Goal: Check status: Check status

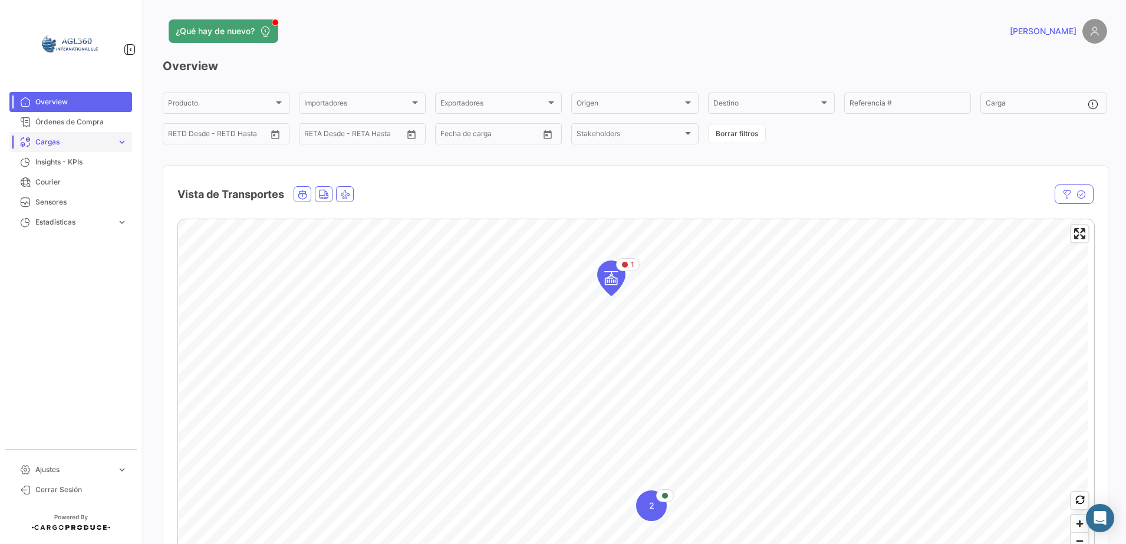
click at [113, 141] on link "Cargas expand_more" at bounding box center [70, 142] width 123 height 20
click at [78, 184] on span "Cargas Marítimas" at bounding box center [61, 187] width 60 height 11
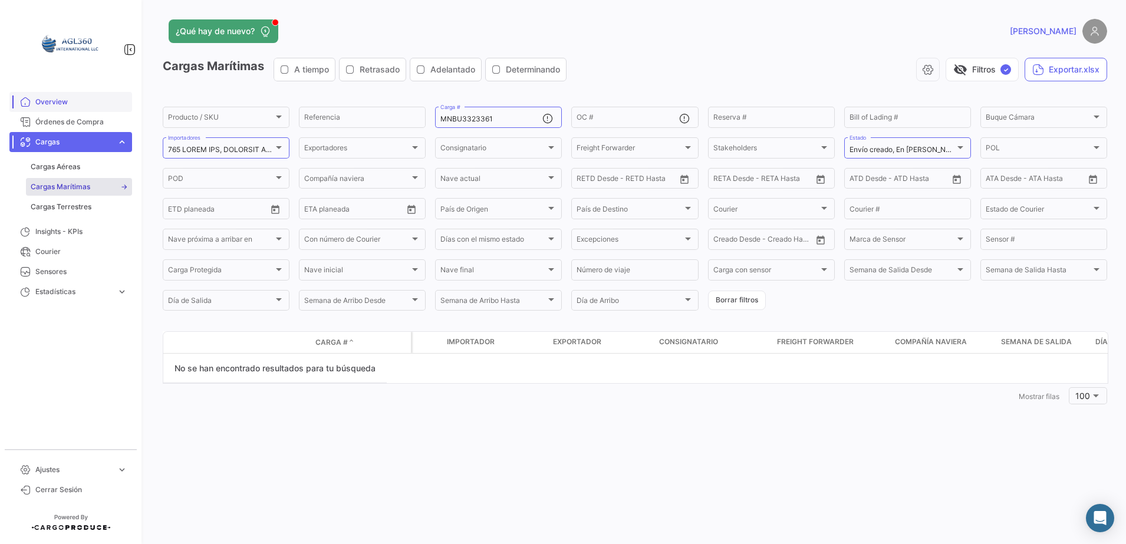
click at [64, 97] on span "Overview" at bounding box center [81, 102] width 92 height 11
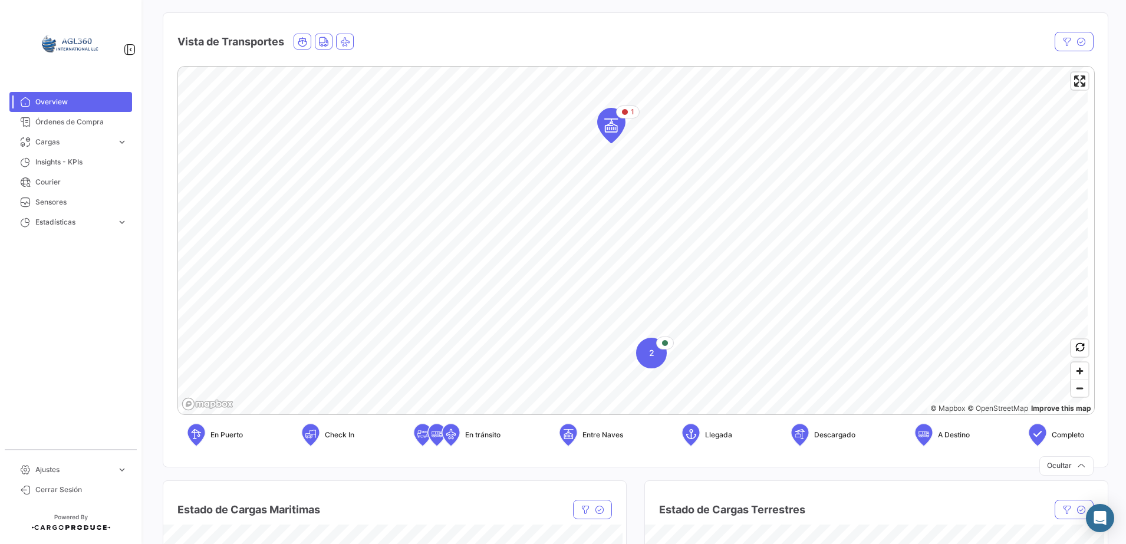
scroll to position [145, 0]
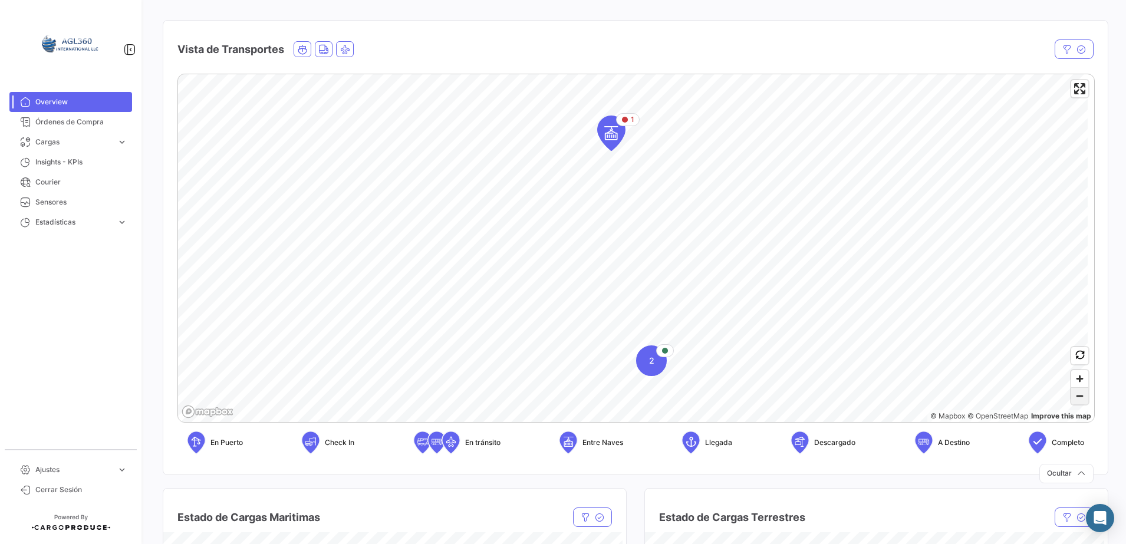
click at [1071, 393] on span "Zoom out" at bounding box center [1079, 396] width 17 height 17
click at [1073, 377] on span "Zoom in" at bounding box center [1079, 378] width 17 height 17
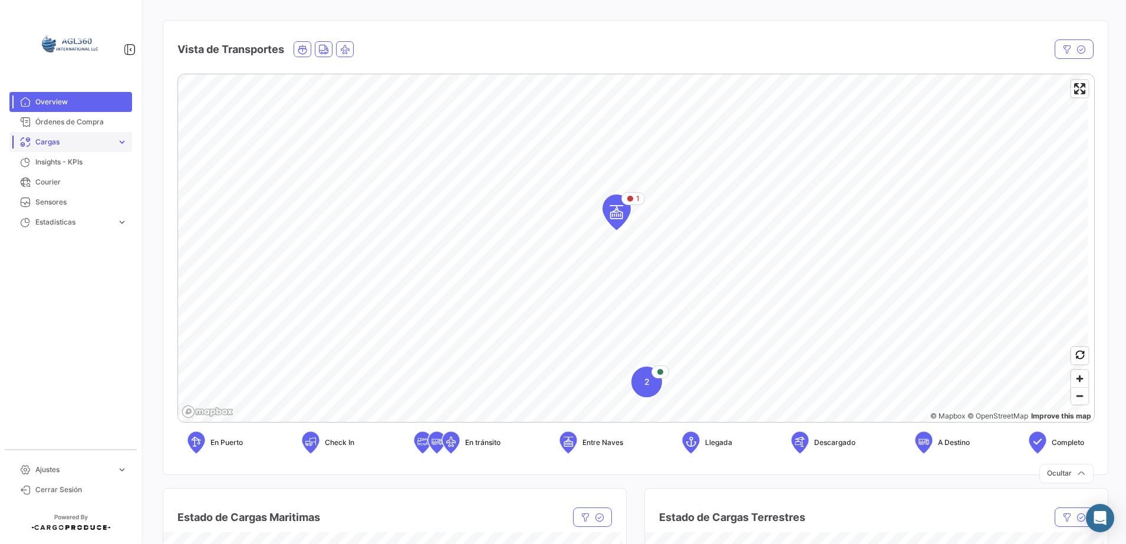
click at [117, 144] on span "expand_more" at bounding box center [122, 142] width 11 height 11
click at [75, 184] on span "Cargas Marítimas" at bounding box center [61, 187] width 60 height 11
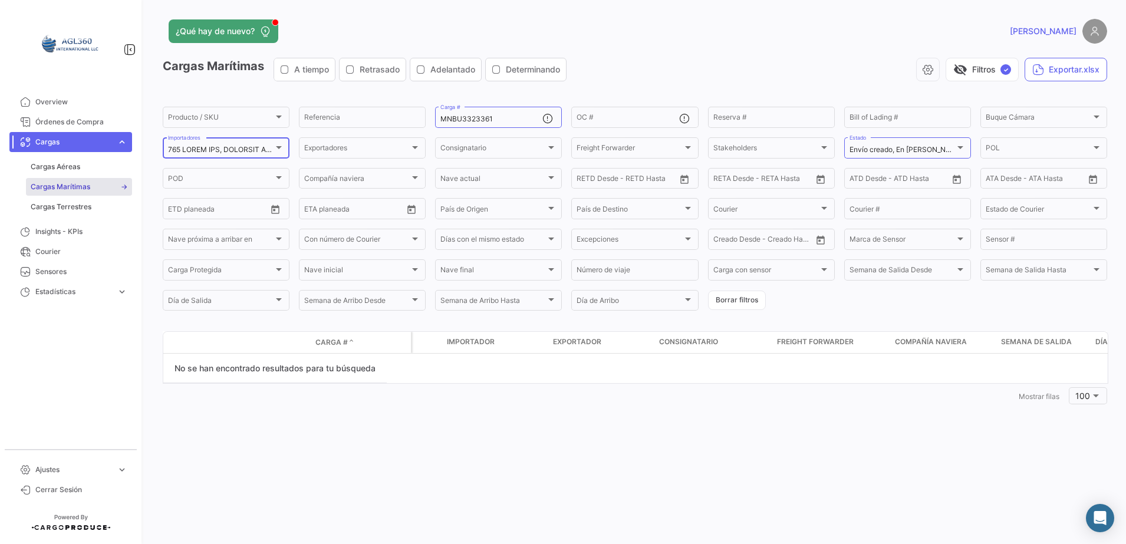
click at [277, 150] on div at bounding box center [278, 147] width 11 height 9
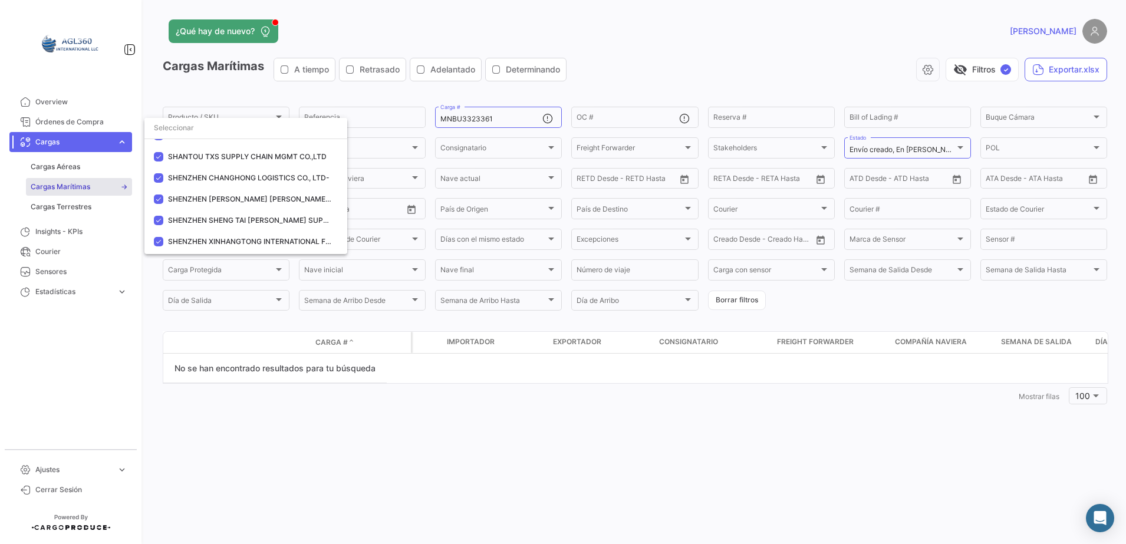
scroll to position [1402, 0]
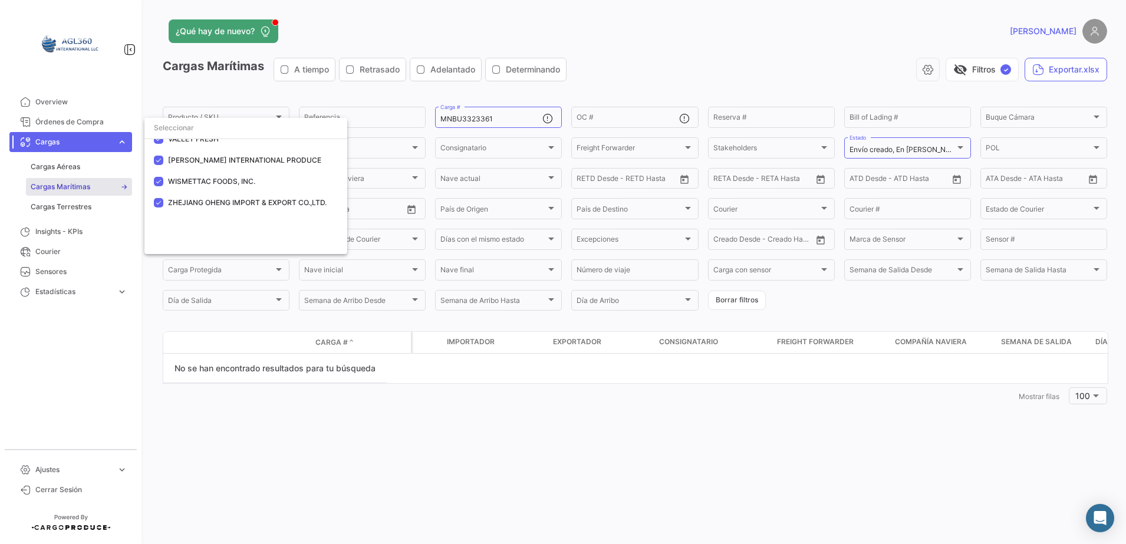
click at [515, 112] on div at bounding box center [563, 272] width 1126 height 544
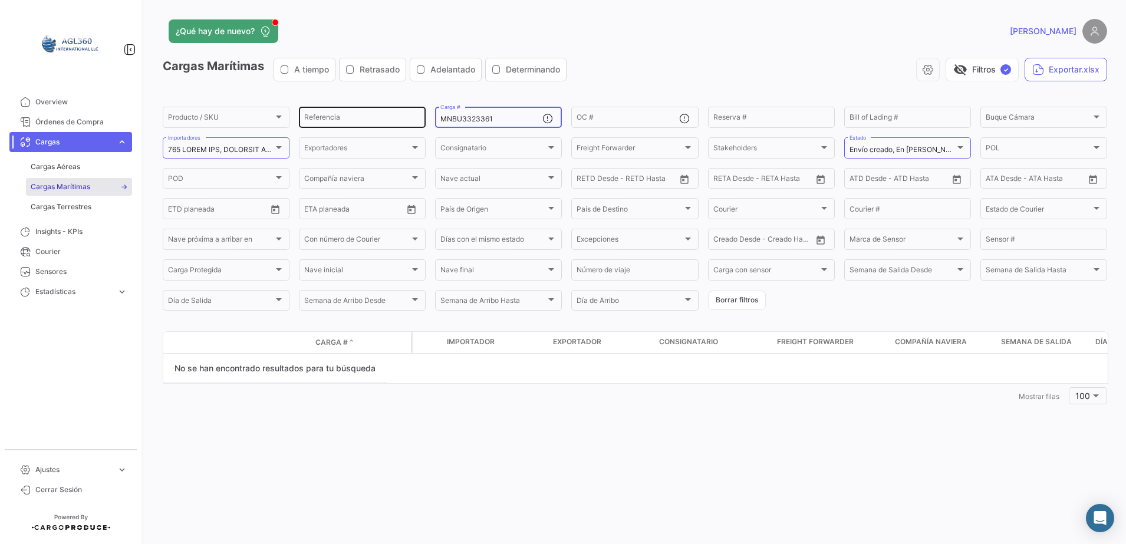
drag, startPoint x: 513, startPoint y: 118, endPoint x: 414, endPoint y: 121, distance: 99.0
click at [0, 0] on div "Producto / SKU Producto / SKU Referencia MNBU3323361 Carga # OC # Reserva # Bil…" at bounding box center [0, 0] width 0 height 0
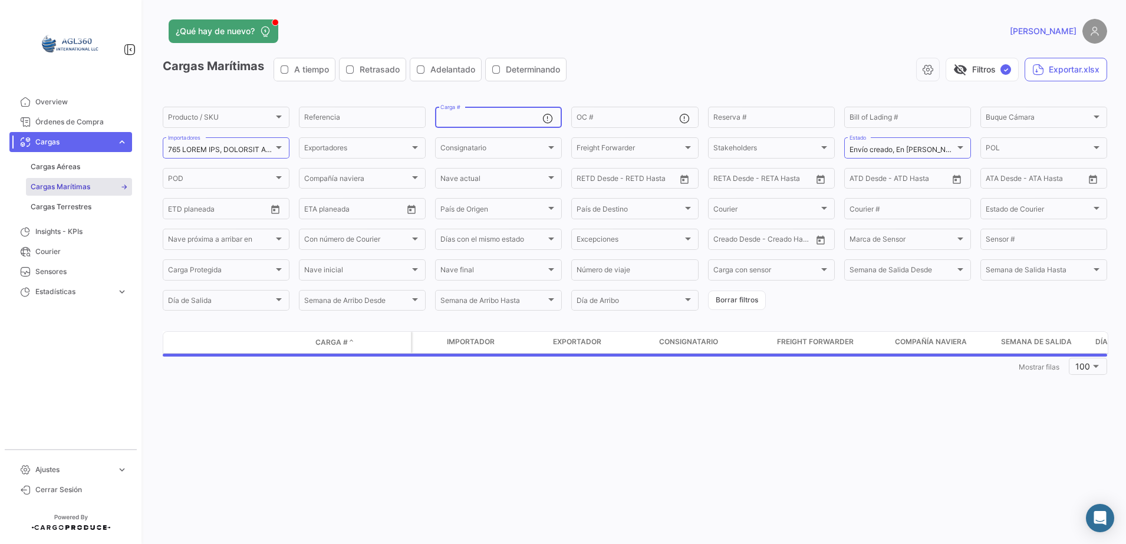
click at [727, 83] on div "Cargas Marítimas A tiempo Retrasado Adelantado Determinando visibility_off Filt…" at bounding box center [635, 74] width 944 height 33
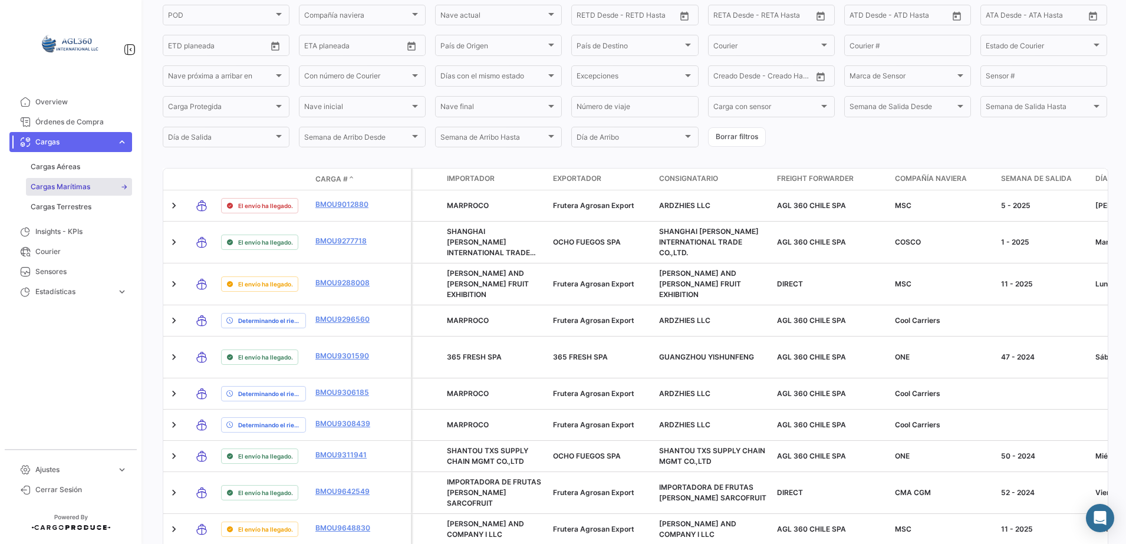
scroll to position [0, 0]
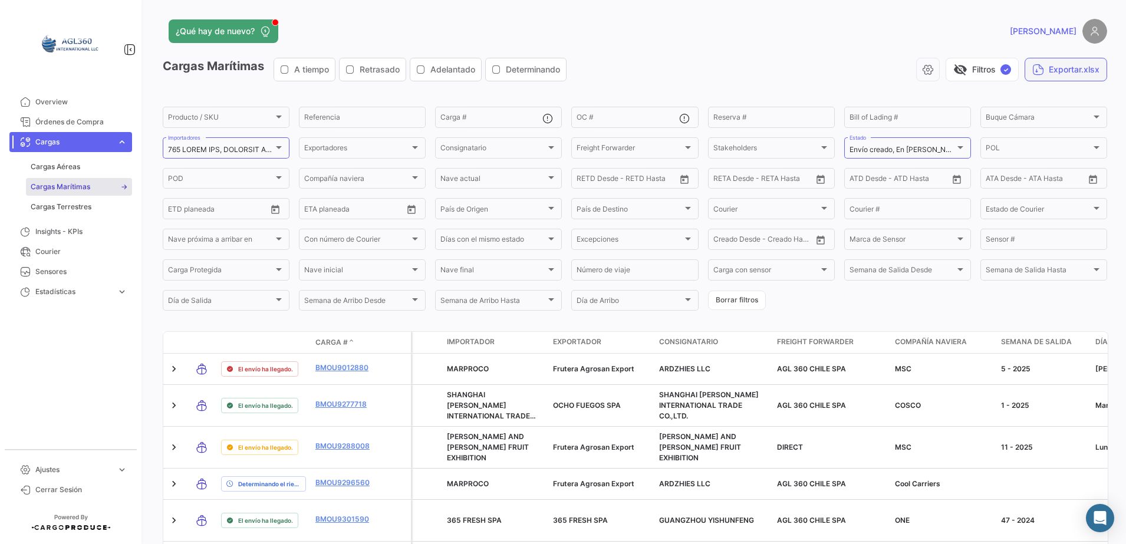
click at [1084, 66] on button "Exportar.xlsx" at bounding box center [1065, 70] width 83 height 24
click at [491, 117] on input "Carga #" at bounding box center [491, 119] width 102 height 8
paste input "HLBU9047615"
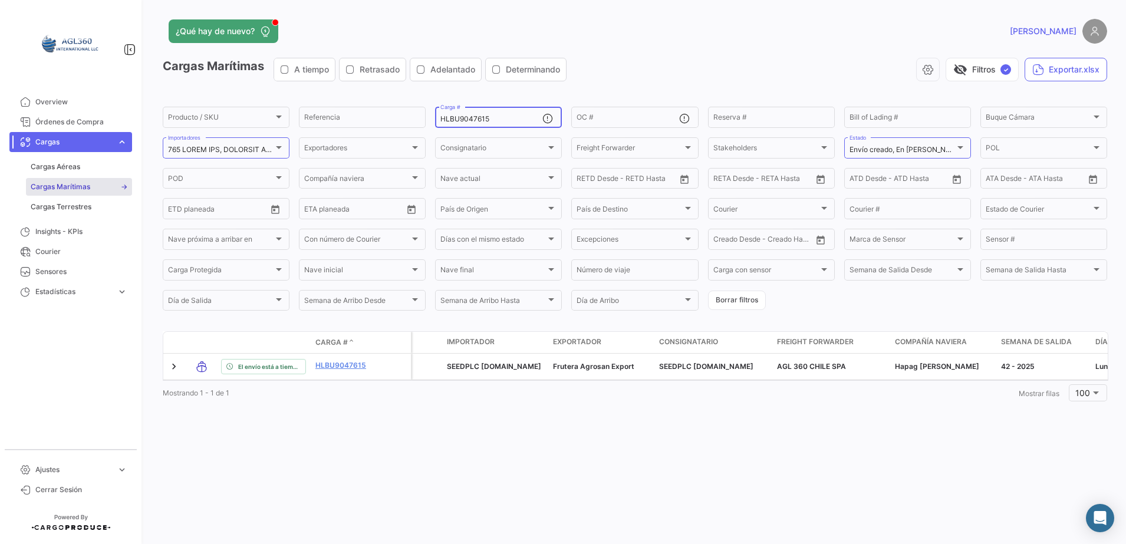
type input "HLBU9047615"
drag, startPoint x: 502, startPoint y: 112, endPoint x: 443, endPoint y: 116, distance: 59.0
click at [443, 116] on div "HLBU9047615 Carga #" at bounding box center [491, 116] width 102 height 23
drag, startPoint x: 496, startPoint y: 120, endPoint x: 425, endPoint y: 119, distance: 70.7
click at [0, 0] on div "Producto / SKU Producto / SKU Referencia HLBU9047615 Carga # OC # Reserva # Bil…" at bounding box center [0, 0] width 0 height 0
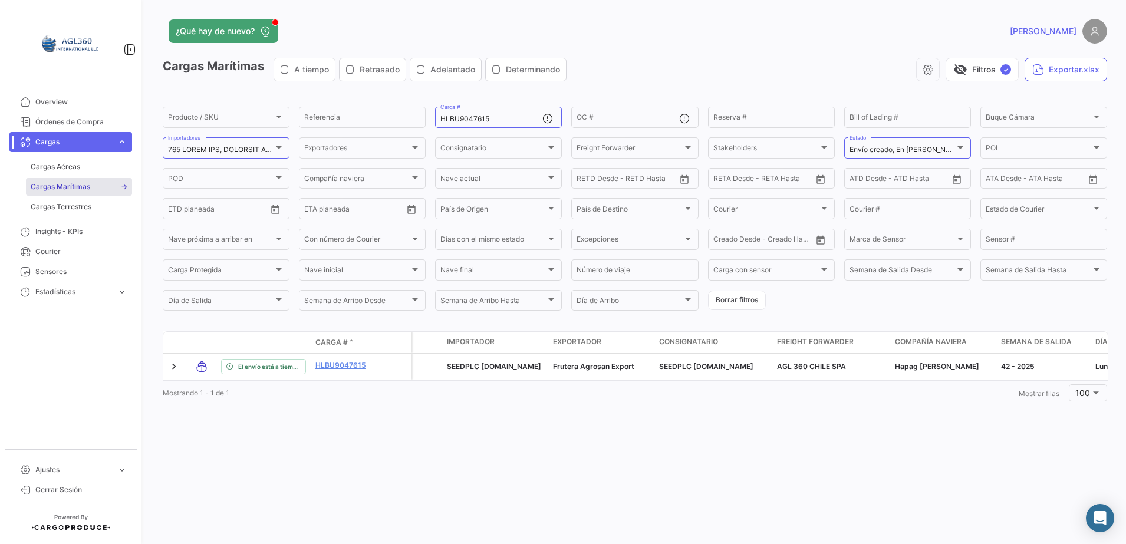
click at [415, 447] on div "¿Qué hay de nuevo? [PERSON_NAME] Marítimas A tiempo Retrasado Adelantado Determ…" at bounding box center [635, 272] width 982 height 544
drag, startPoint x: 499, startPoint y: 120, endPoint x: 419, endPoint y: 121, distance: 80.1
click at [0, 0] on div "Producto / SKU Producto / SKU Referencia HLBU9047615 Carga # OC # Reserva # Bil…" at bounding box center [0, 0] width 0 height 0
click at [67, 100] on span "Overview" at bounding box center [81, 102] width 92 height 11
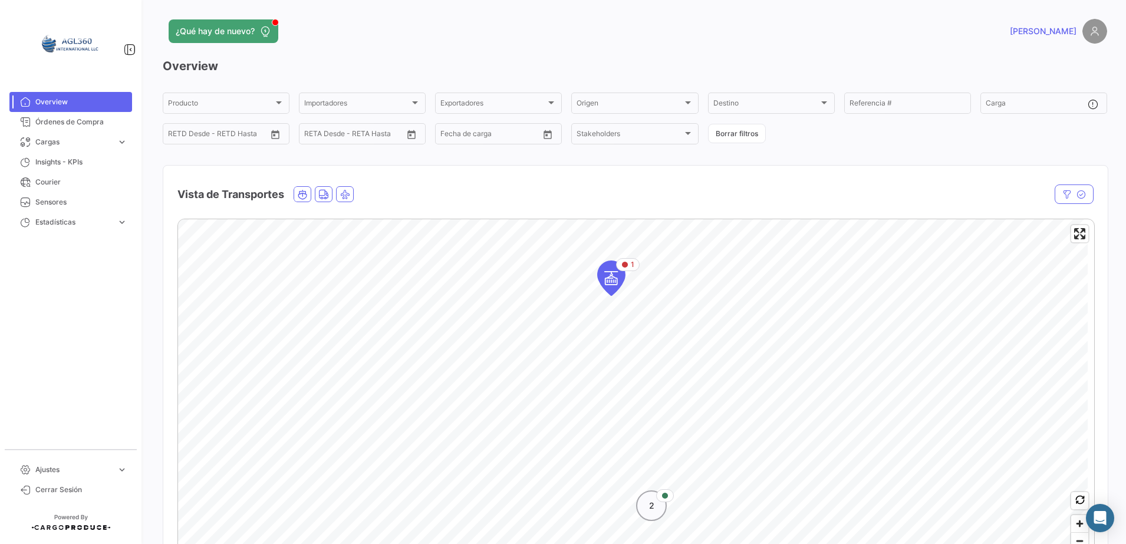
click at [649, 510] on span "2" at bounding box center [651, 506] width 5 height 12
click at [620, 341] on div "1" at bounding box center [614, 335] width 24 height 13
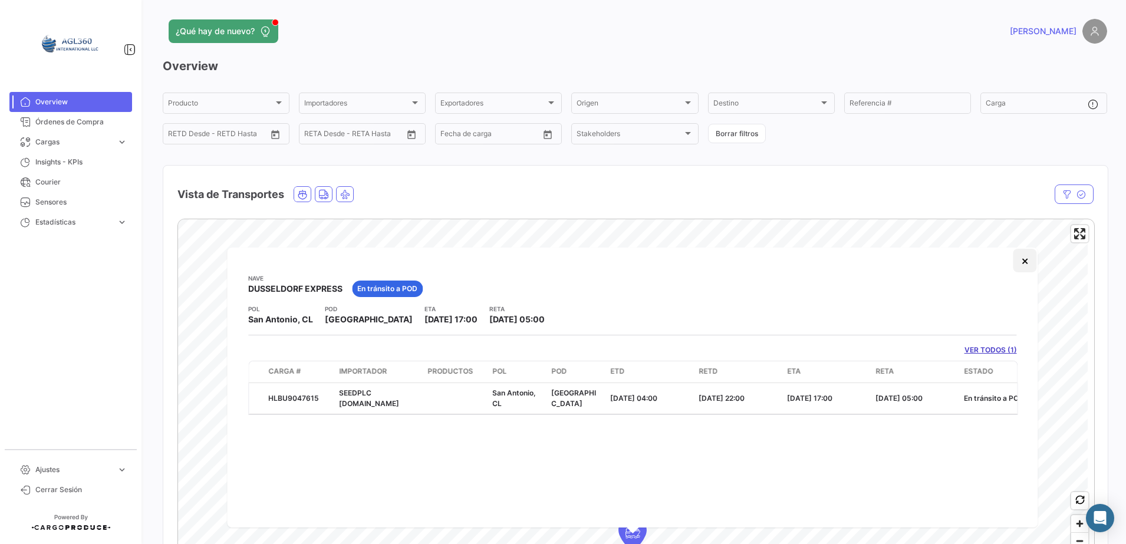
click at [1024, 263] on button "×" at bounding box center [1025, 261] width 24 height 24
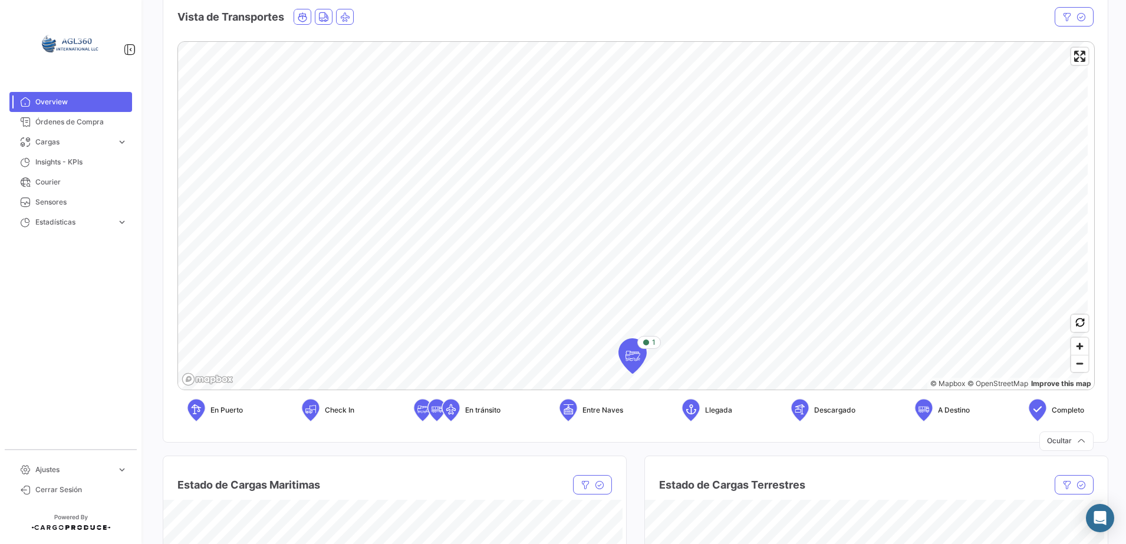
scroll to position [163, 0]
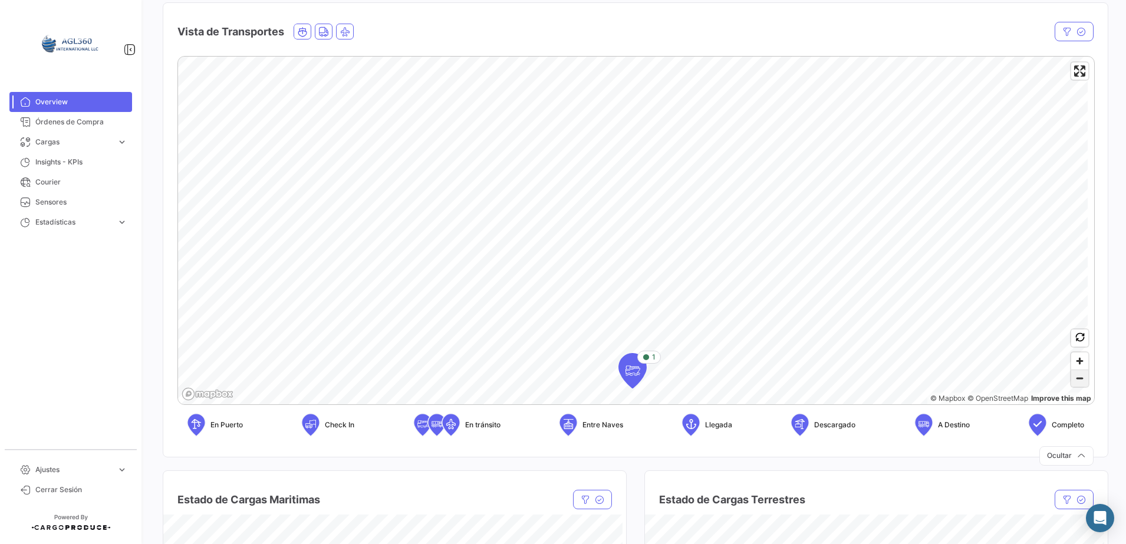
click at [1071, 375] on span "Zoom out" at bounding box center [1079, 378] width 17 height 17
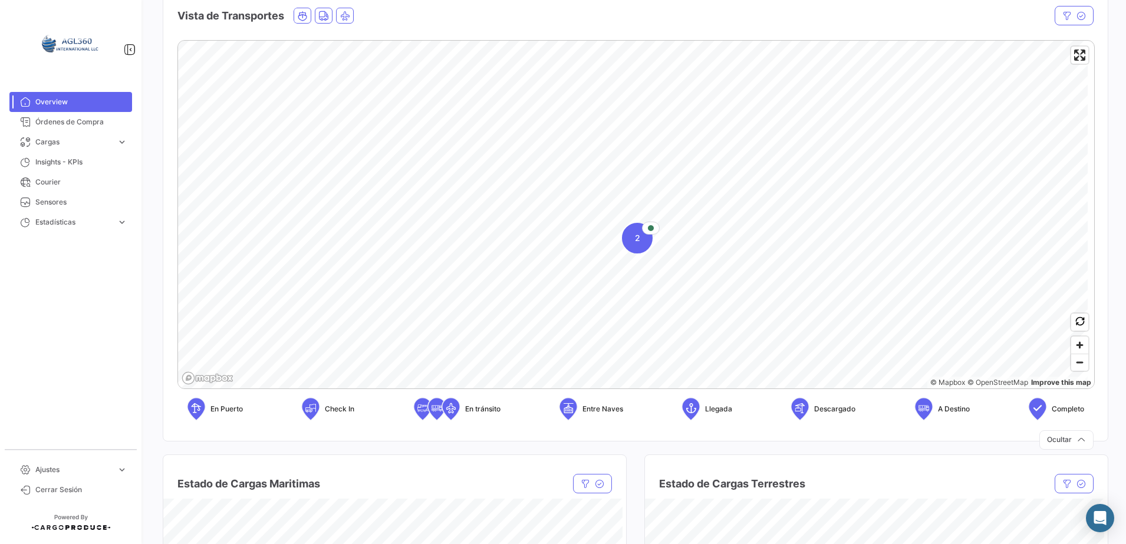
scroll to position [199, 0]
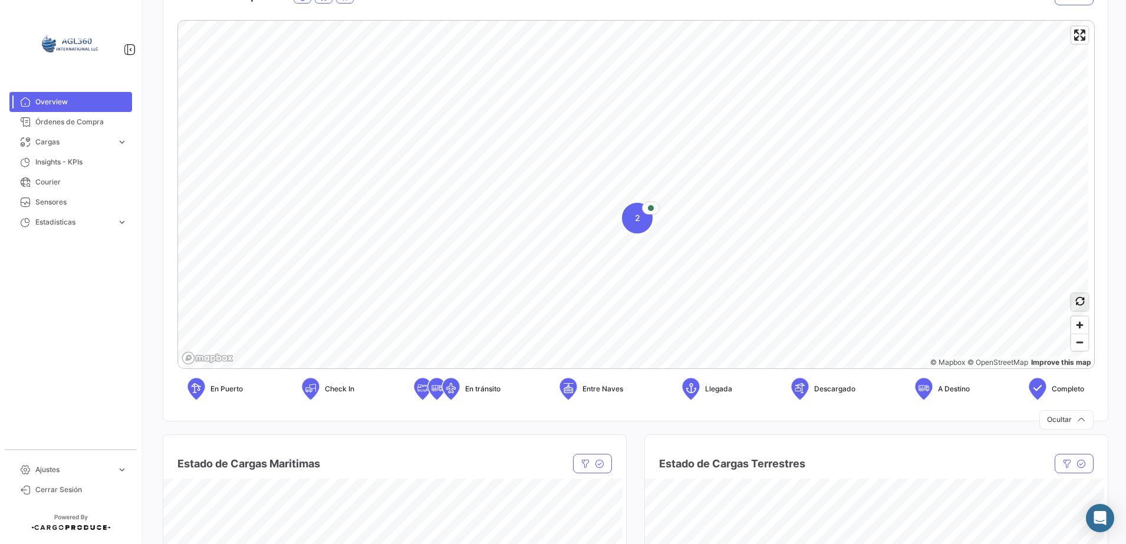
click at [1075, 300] on icon "button" at bounding box center [1079, 300] width 9 height 9
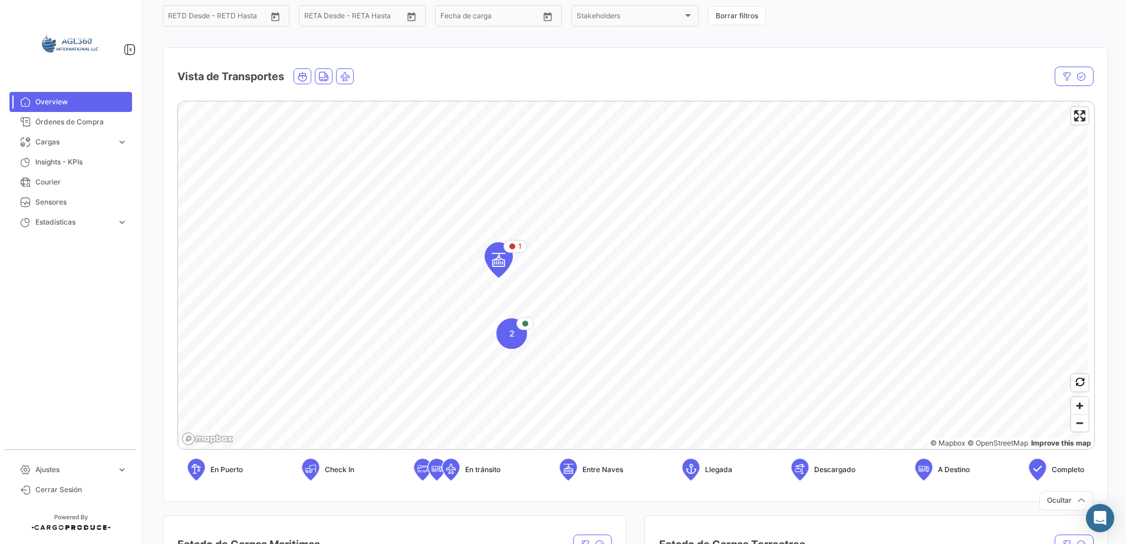
scroll to position [113, 0]
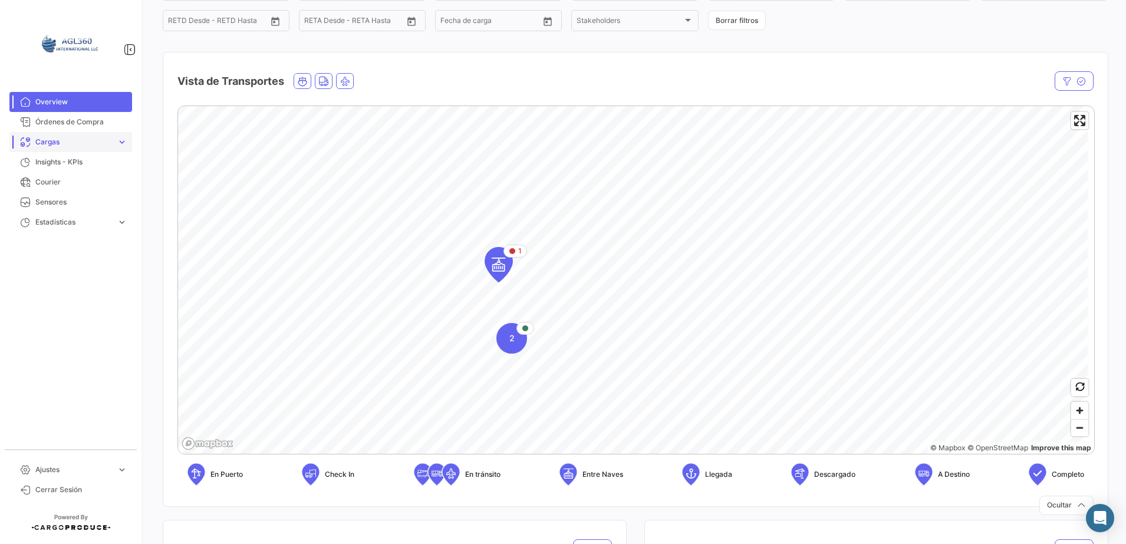
click at [117, 141] on span "expand_more" at bounding box center [122, 142] width 11 height 11
